Goal: Information Seeking & Learning: Learn about a topic

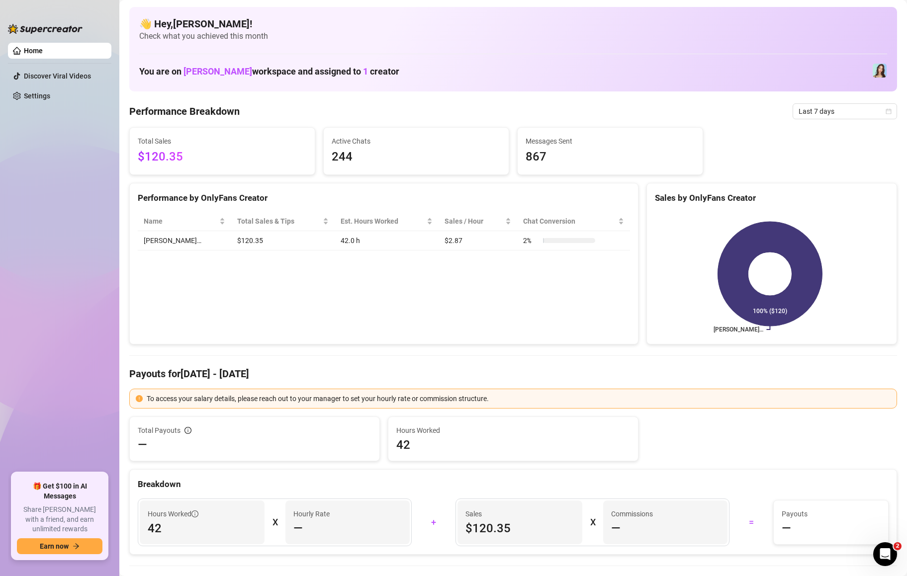
click at [364, 270] on div "Performance by OnlyFans Creator Name Total Sales & Tips Est. Hours Worked Sales…" at bounding box center [383, 264] width 509 height 162
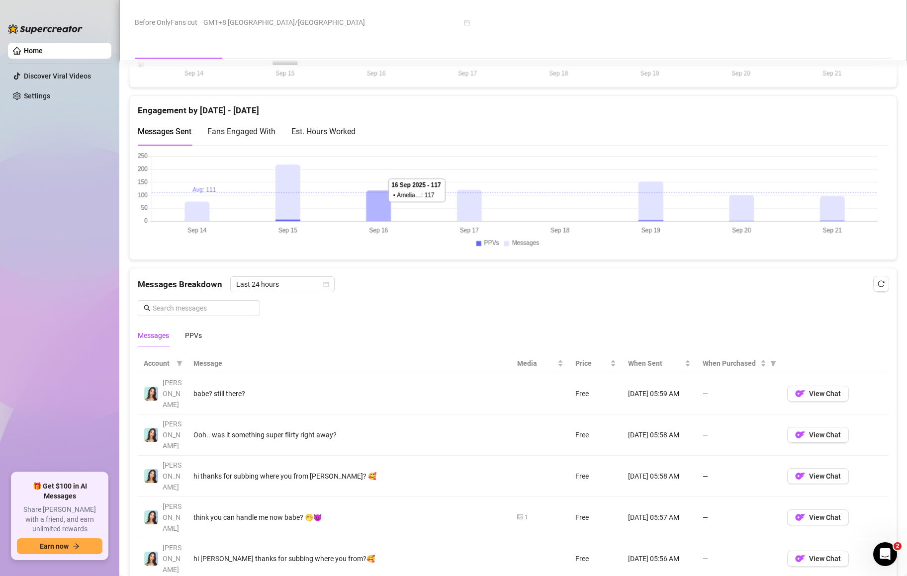
scroll to position [835, 0]
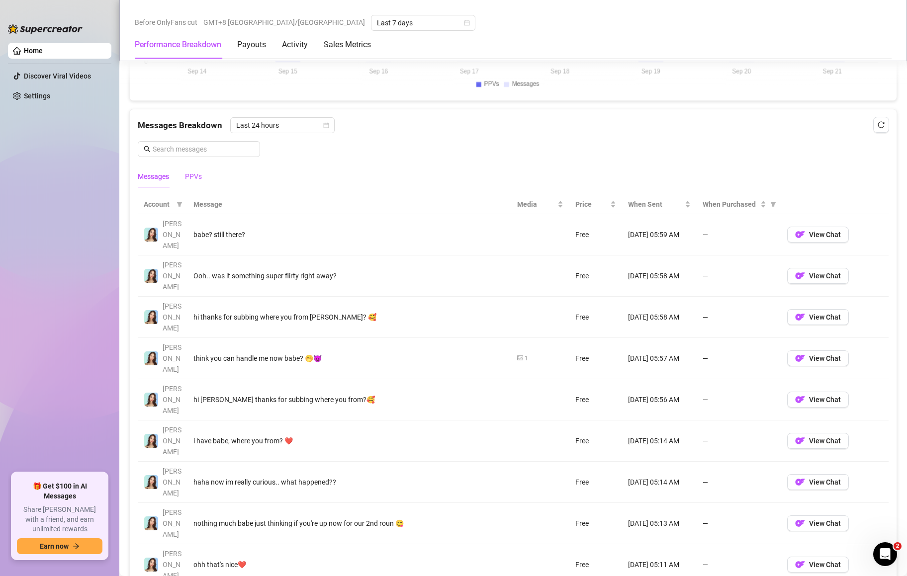
click at [202, 174] on div "PPVs" at bounding box center [193, 176] width 17 height 11
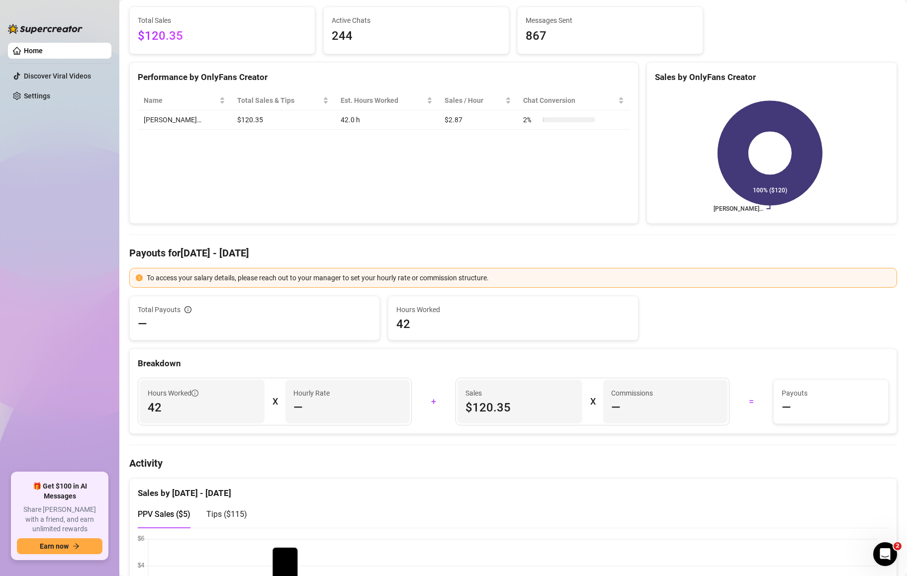
scroll to position [0, 0]
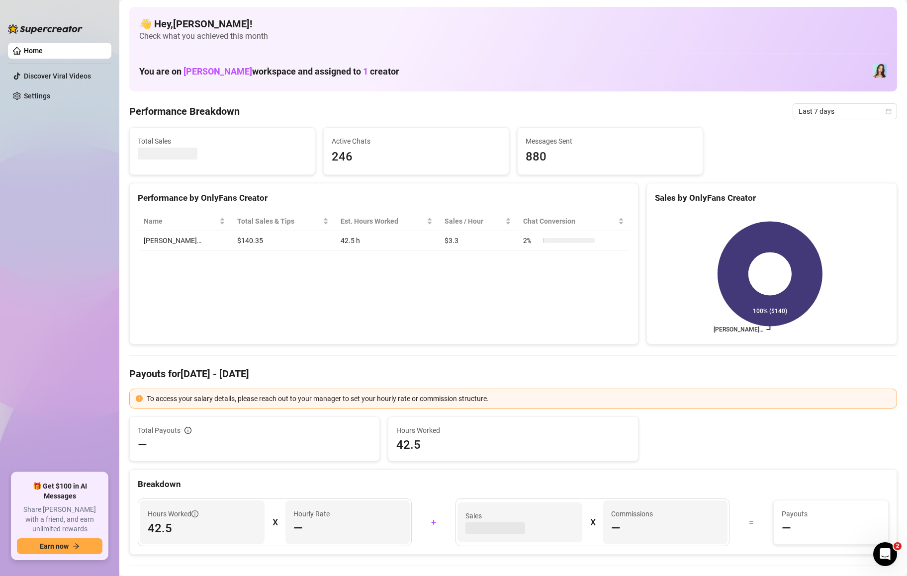
click at [378, 295] on div "Performance by OnlyFans Creator Name Total Sales & Tips Est. Hours Worked Sales…" at bounding box center [383, 264] width 509 height 162
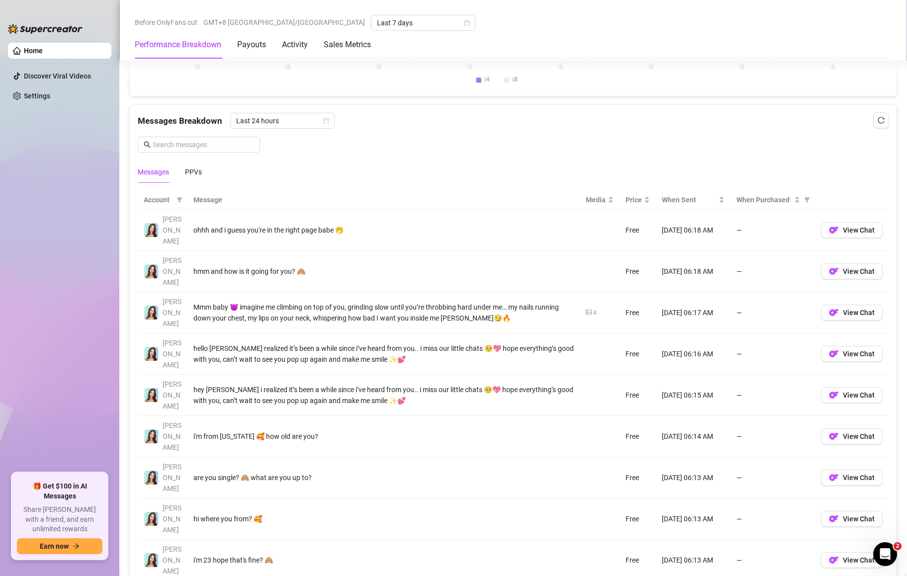
scroll to position [835, 0]
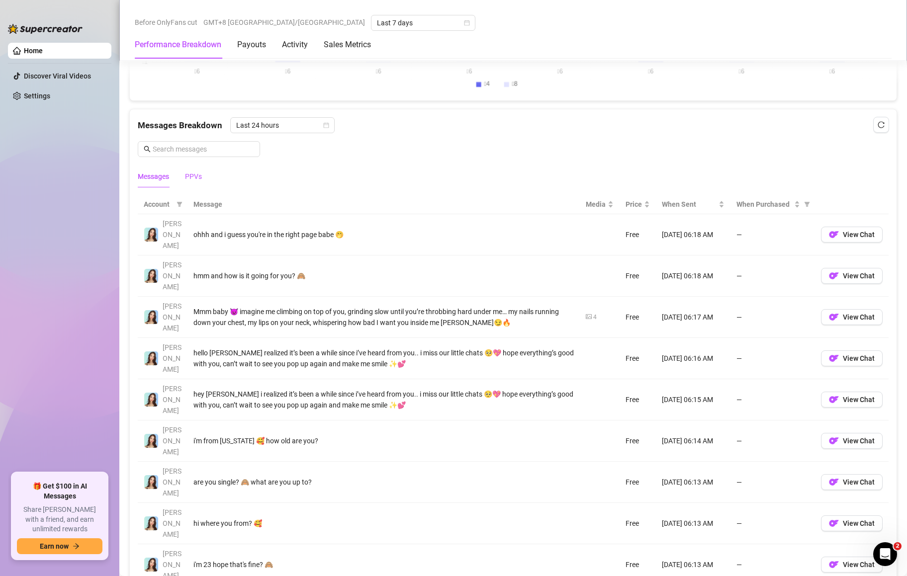
click at [197, 174] on div "PPVs" at bounding box center [193, 176] width 17 height 11
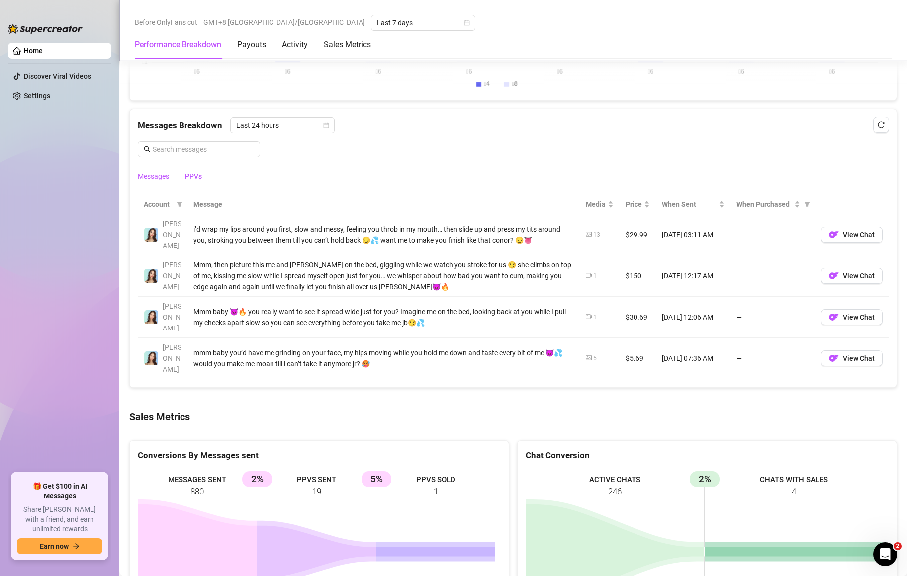
click at [158, 175] on div "Messages" at bounding box center [153, 176] width 31 height 11
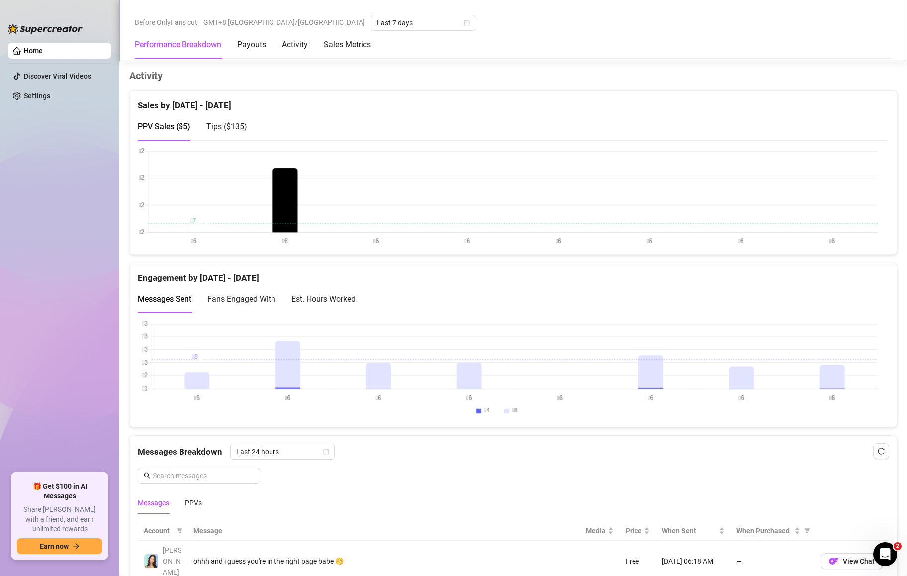
scroll to position [358, 0]
